Goal: Transaction & Acquisition: Purchase product/service

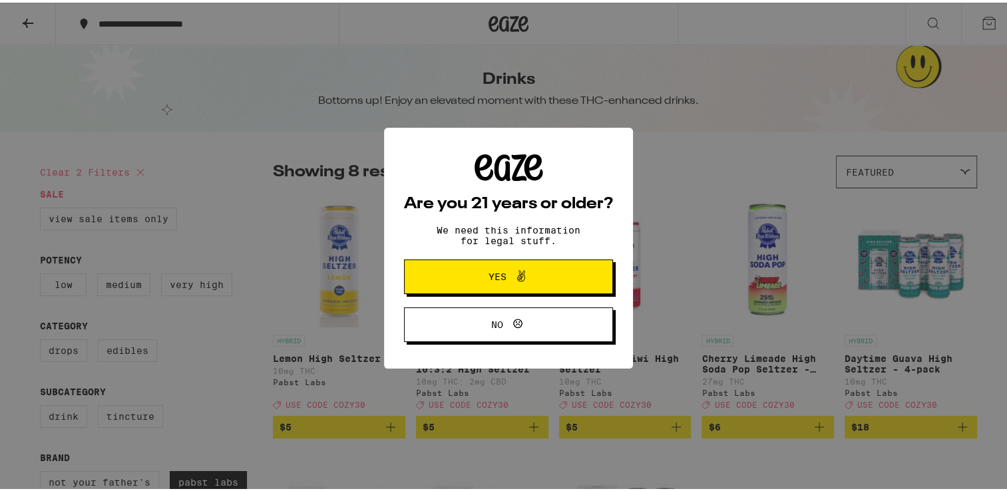
click at [507, 270] on span at bounding box center [518, 274] width 23 height 17
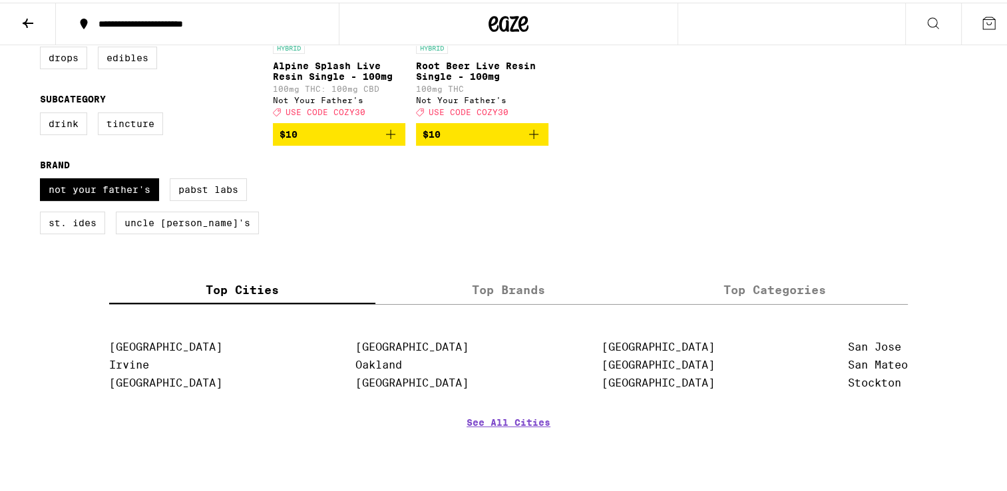
scroll to position [333, 0]
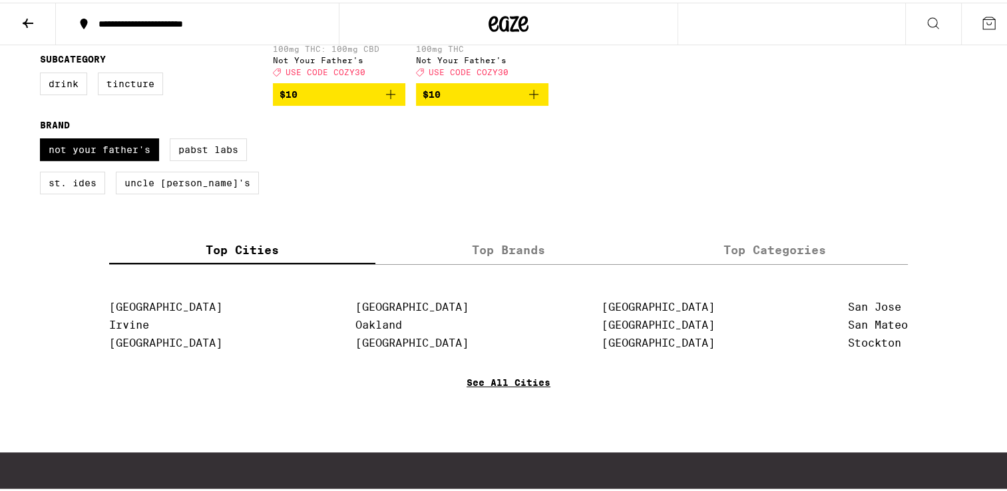
click at [519, 392] on link "See All Cities" at bounding box center [509, 399] width 84 height 49
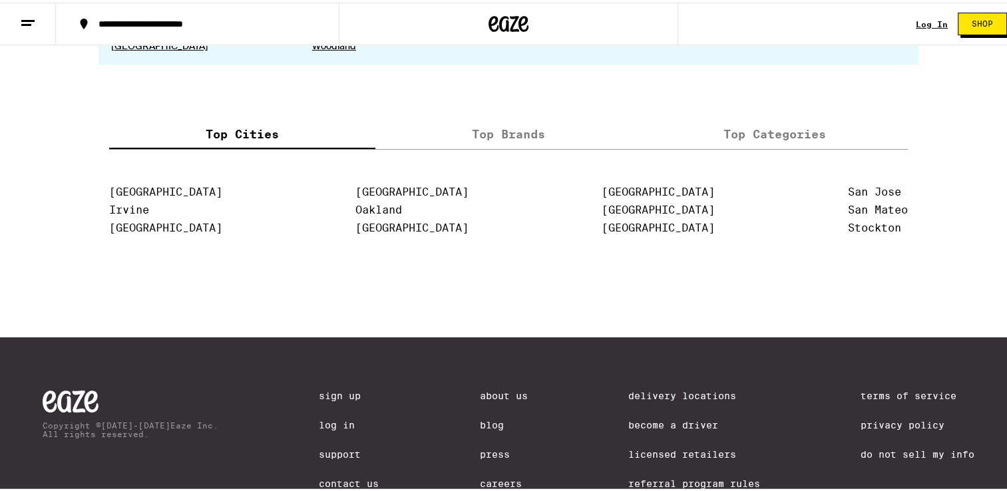
scroll to position [2739, 0]
